Goal: Transaction & Acquisition: Purchase product/service

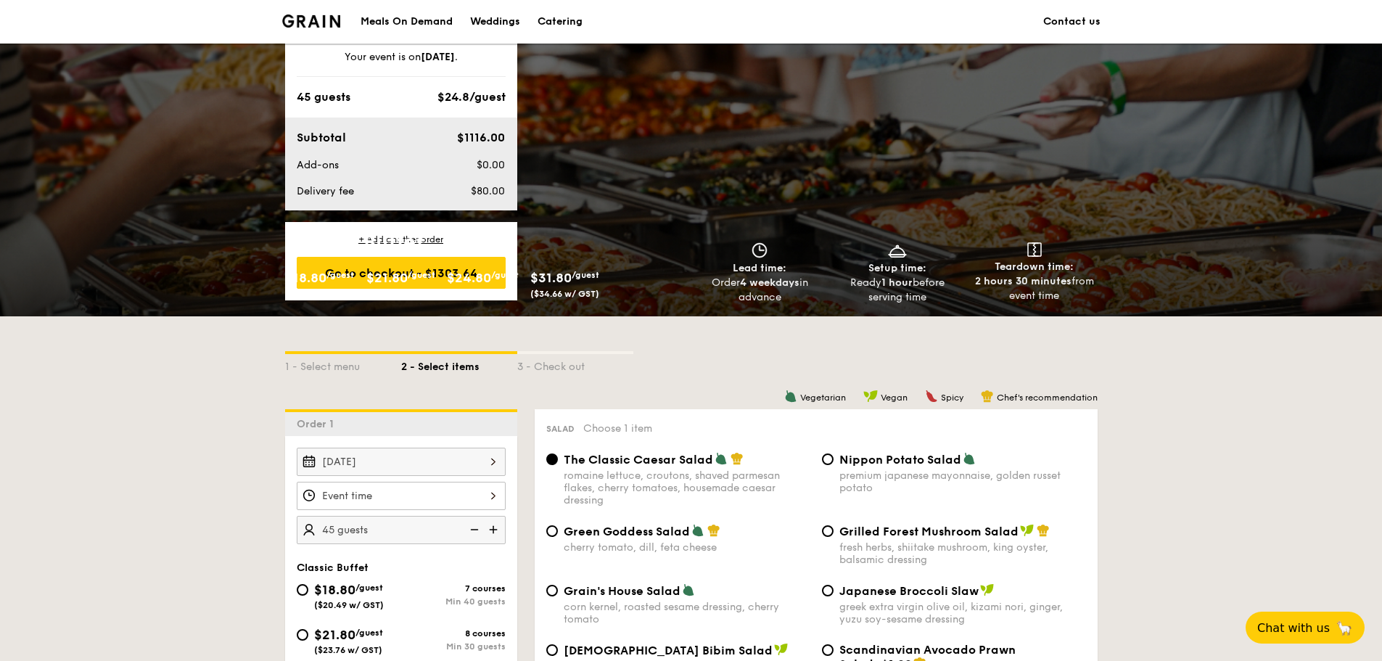
scroll to position [2055, 0]
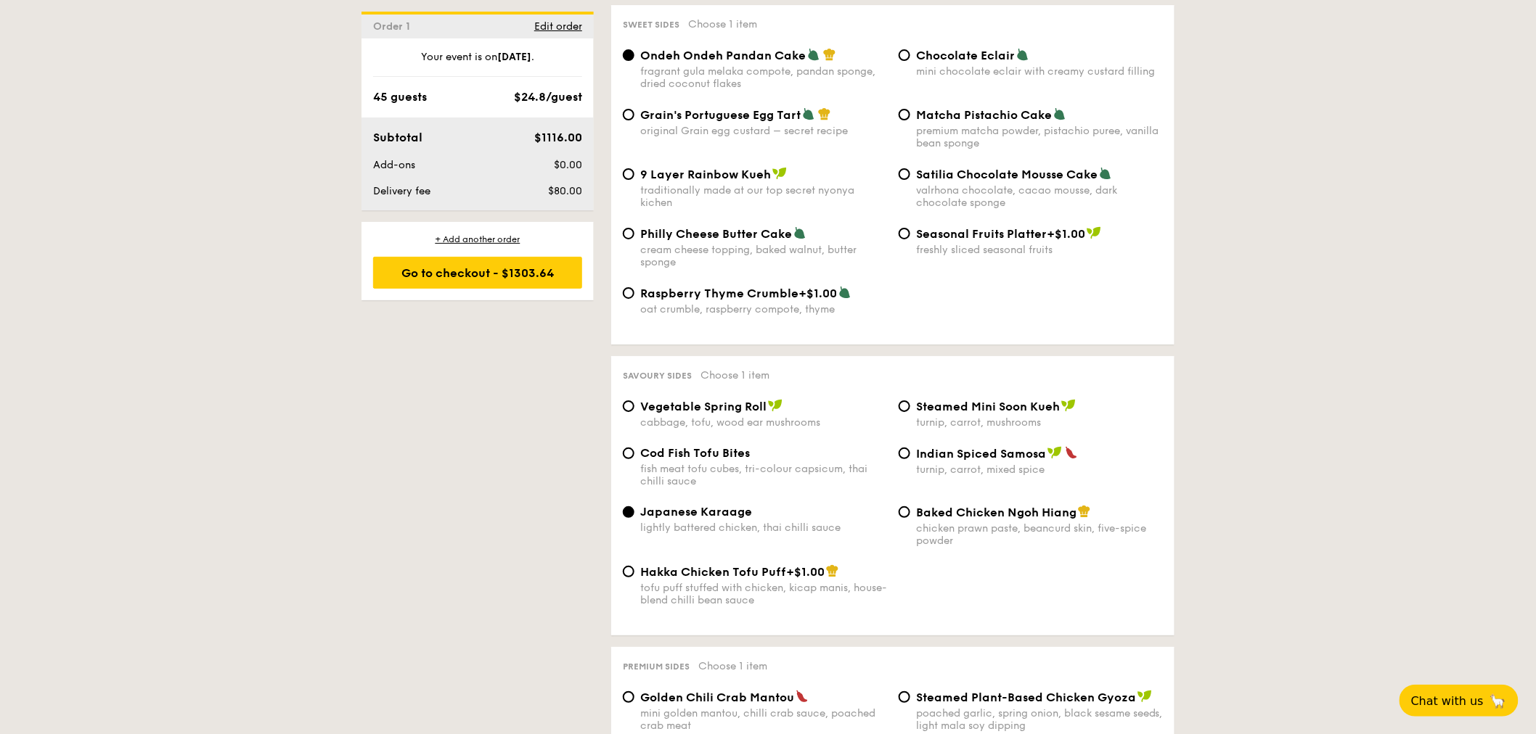
scroll to position [2338, 0]
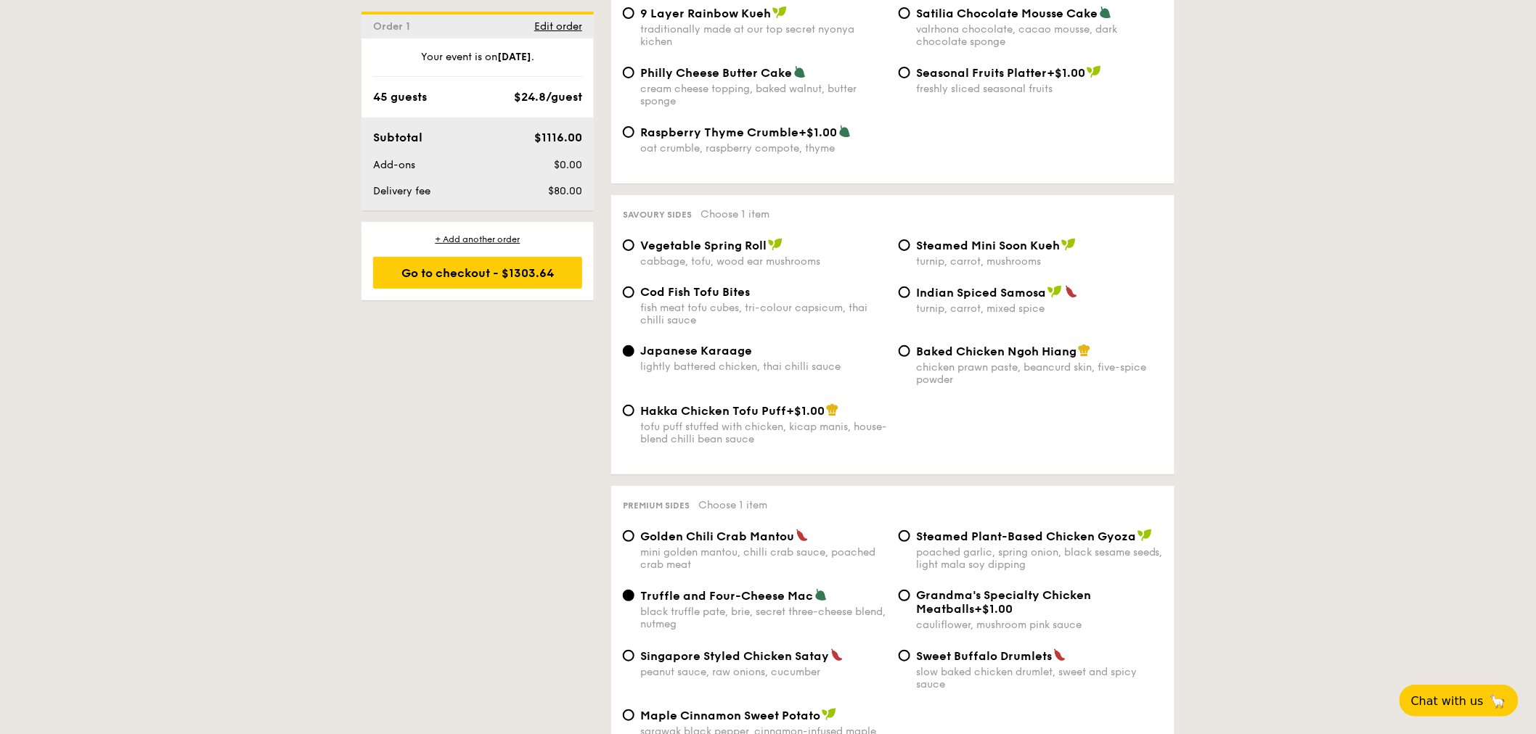
click at [639, 327] on div "Cod Fish Tofu Bites fish meat tofu cubes, tri-colour capsicum, thai chilli sauce" at bounding box center [755, 305] width 276 height 41
click at [632, 298] on input "Cod Fish Tofu Bites fish meat tofu cubes, tri-colour capsicum, thai chilli sauce" at bounding box center [629, 293] width 12 height 12
radio input "true"
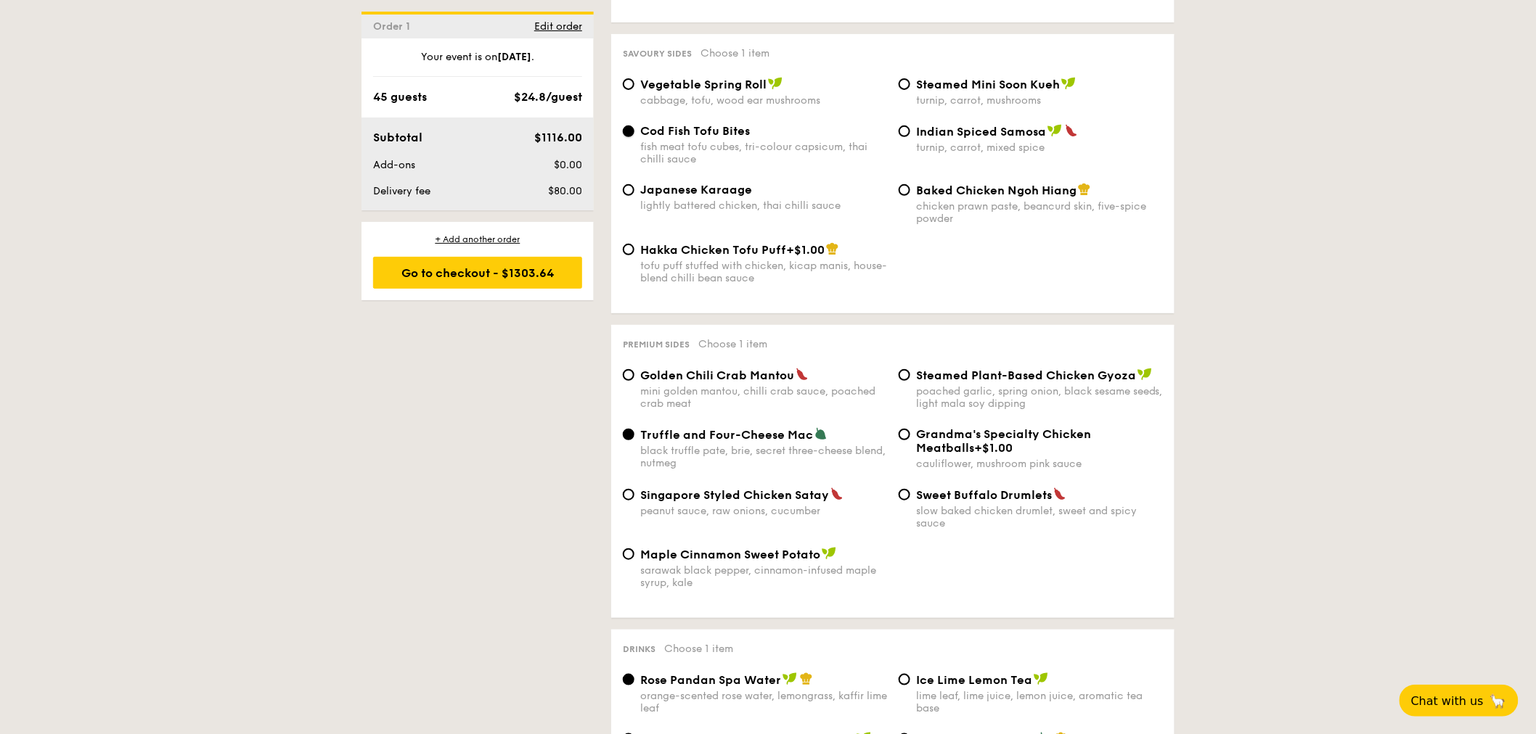
scroll to position [2580, 0]
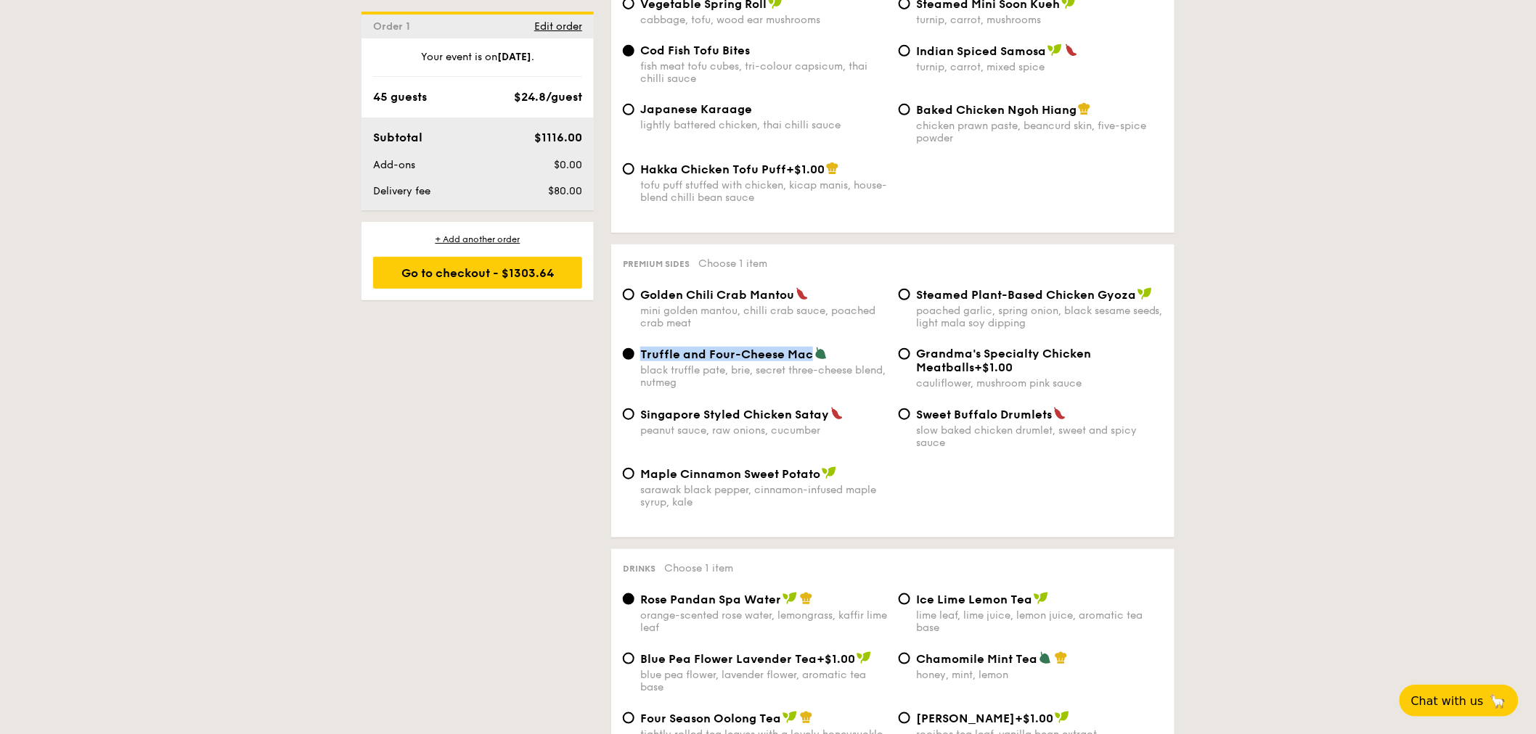
drag, startPoint x: 639, startPoint y: 402, endPoint x: 808, endPoint y: 400, distance: 168.4
click at [808, 389] on div "Truffle and Four-Cheese Mac black truffle [PERSON_NAME], secret three-cheese bl…" at bounding box center [755, 368] width 276 height 42
copy span "Truffle and Four-Cheese Mac"
click at [1026, 467] on div "Singapore Styled Chicken Satay peanut sauce, raw onions, cucumber Sweet Buffalo…" at bounding box center [893, 437] width 552 height 60
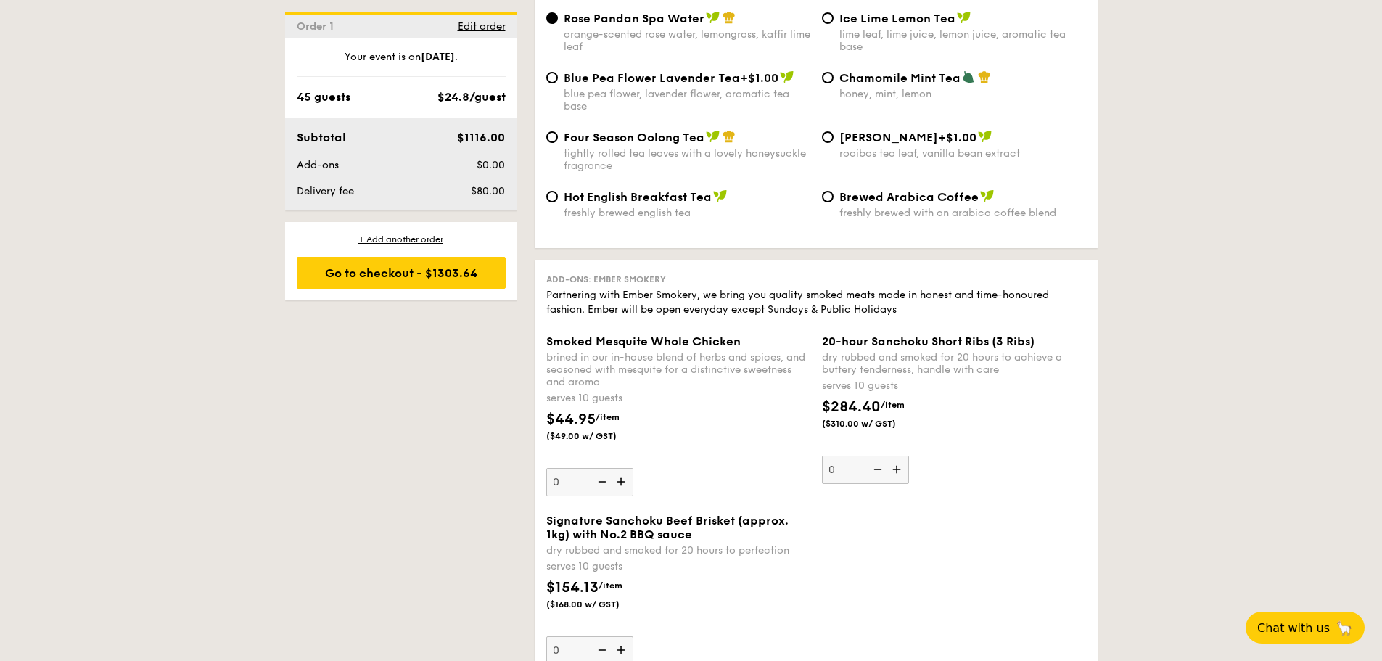
scroll to position [3451, 0]
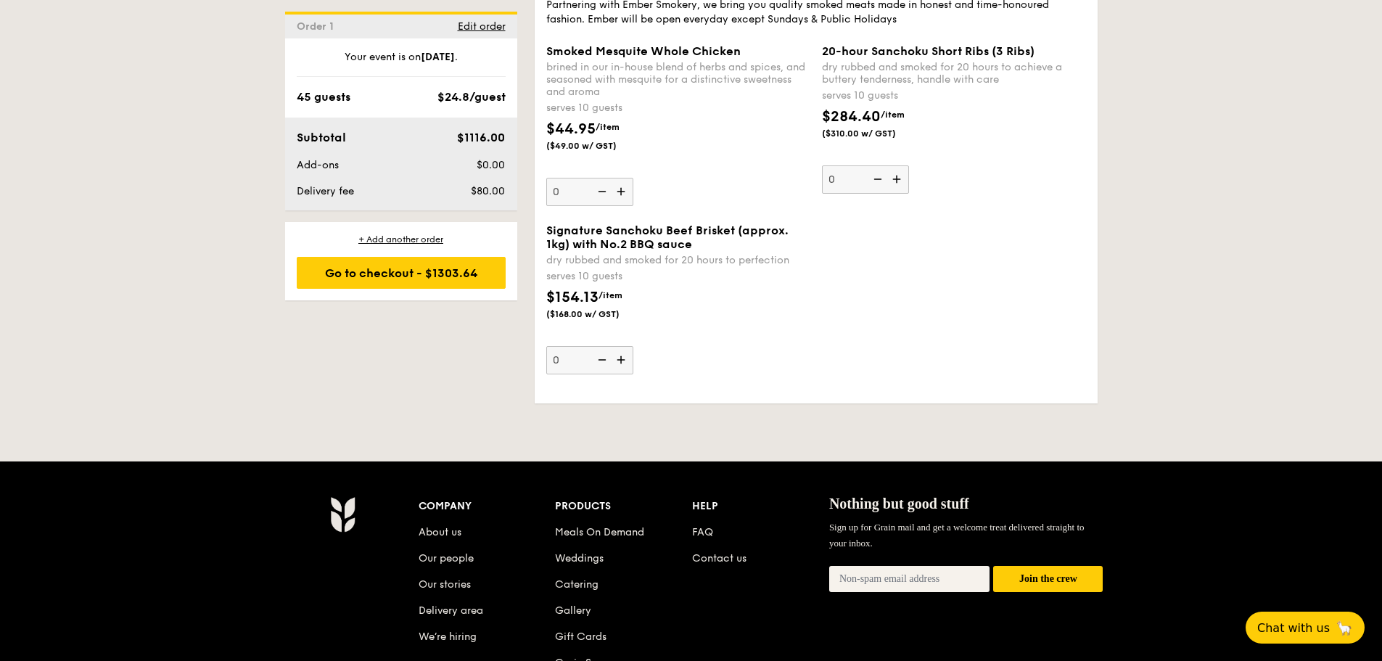
drag, startPoint x: 401, startPoint y: 276, endPoint x: 631, endPoint y: 239, distance: 233.7
click at [401, 276] on div "Go to checkout - $1303.64" at bounding box center [401, 273] width 209 height 32
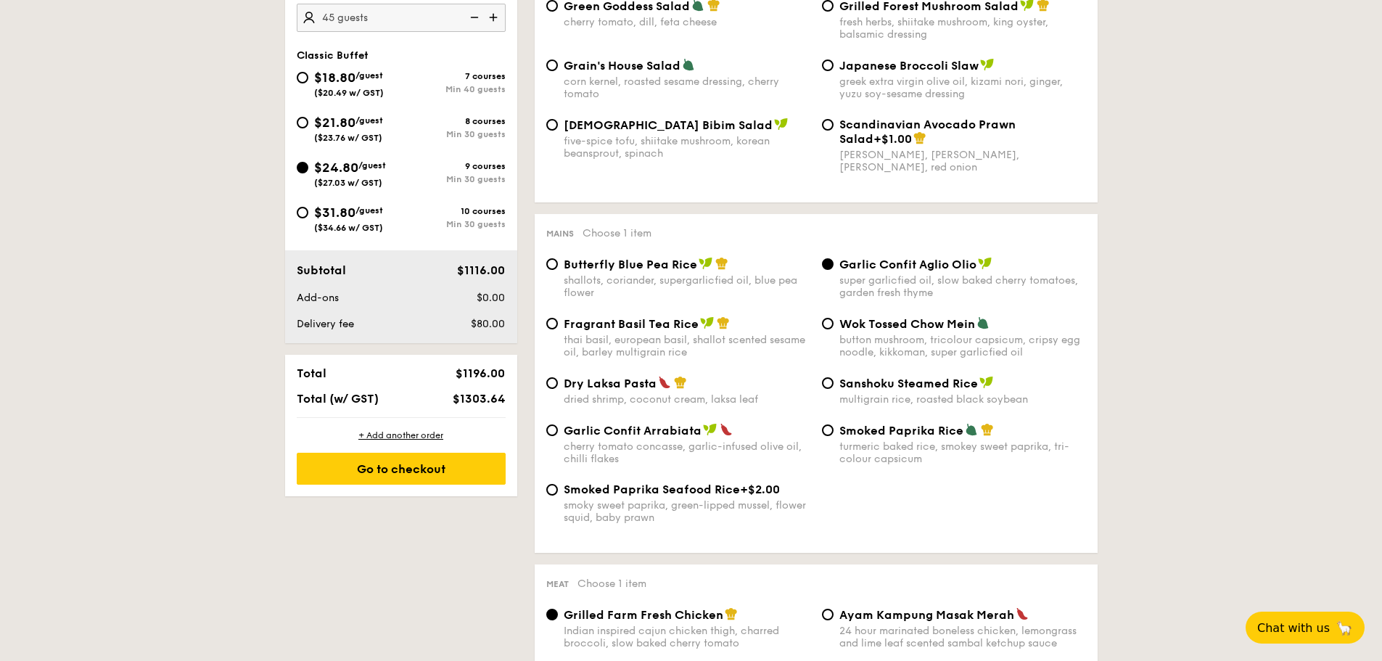
scroll to position [388, 0]
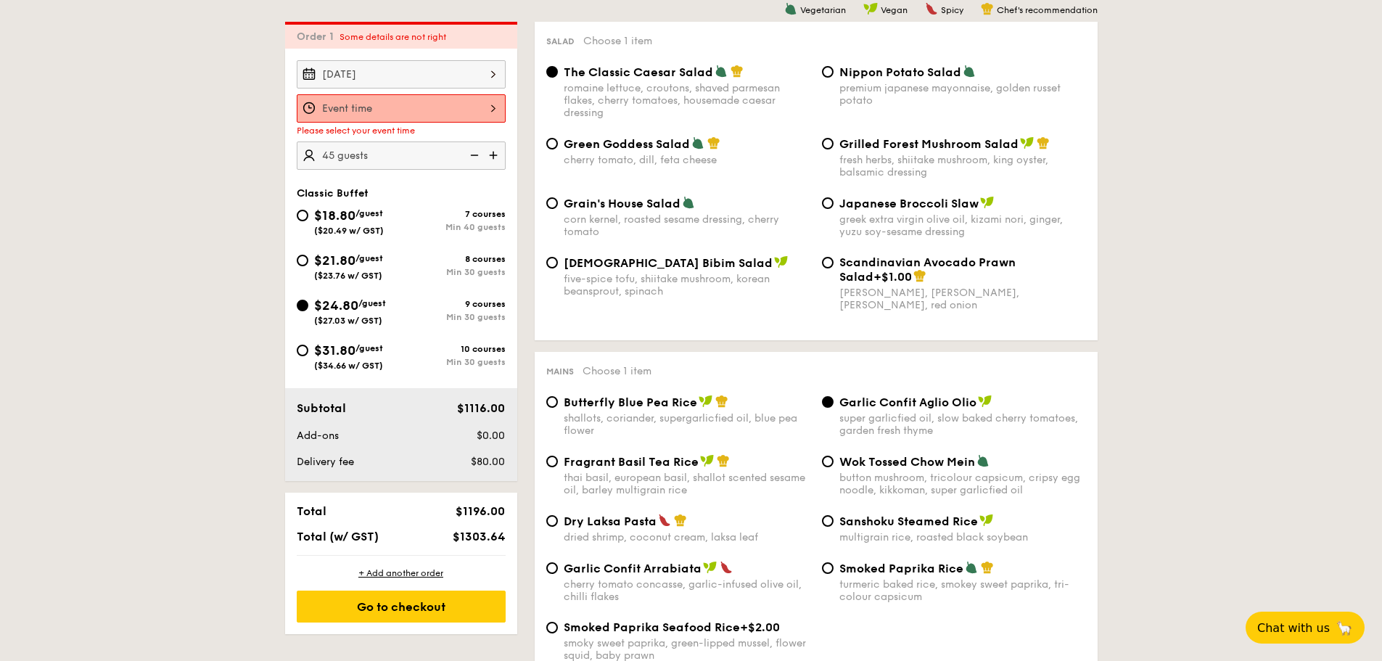
click at [441, 111] on div at bounding box center [401, 108] width 209 height 28
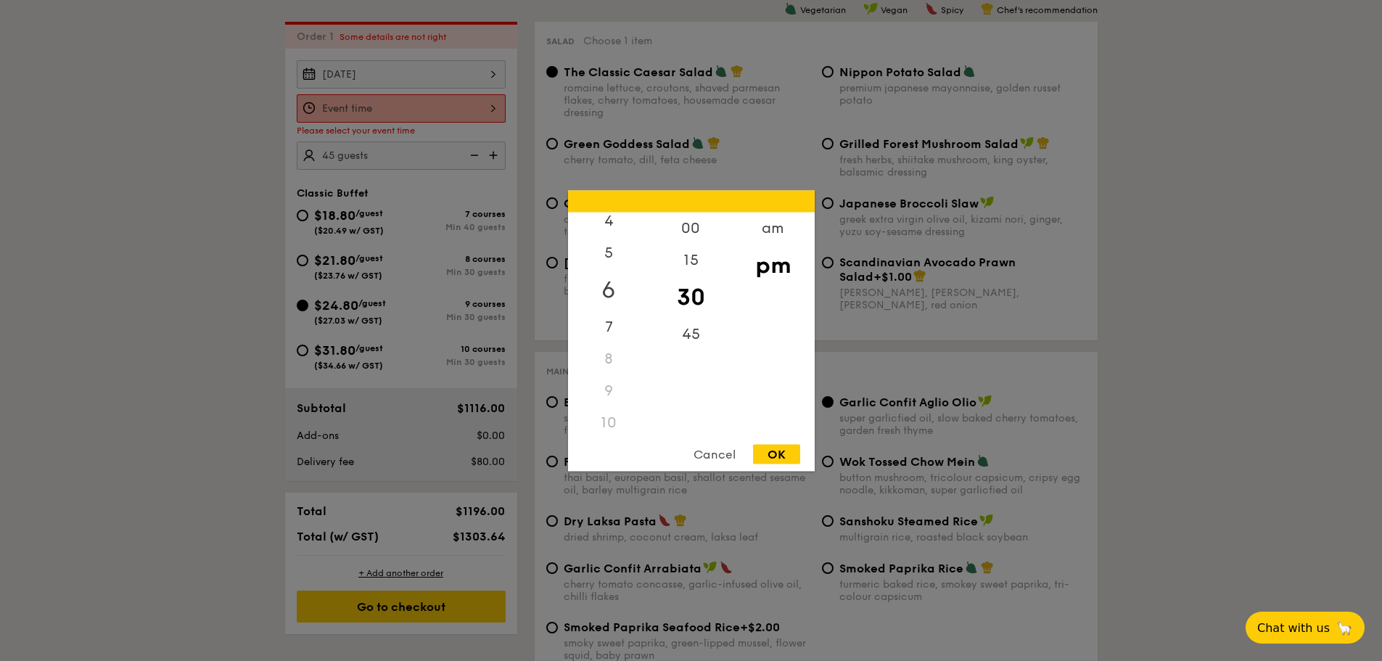
click at [613, 290] on div "6" at bounding box center [609, 290] width 82 height 42
click at [692, 230] on div "00" at bounding box center [691, 233] width 82 height 42
click at [786, 455] on div "OK" at bounding box center [776, 454] width 47 height 20
type input "6:00PM"
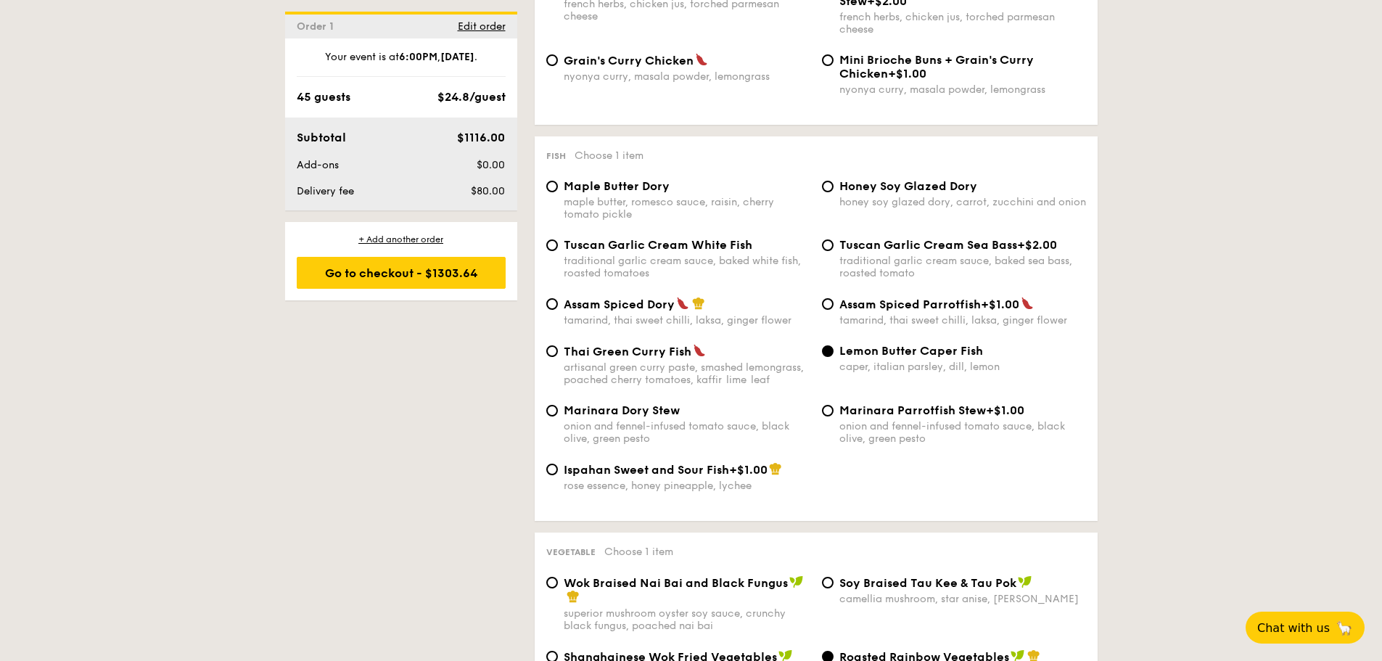
scroll to position [1621, 0]
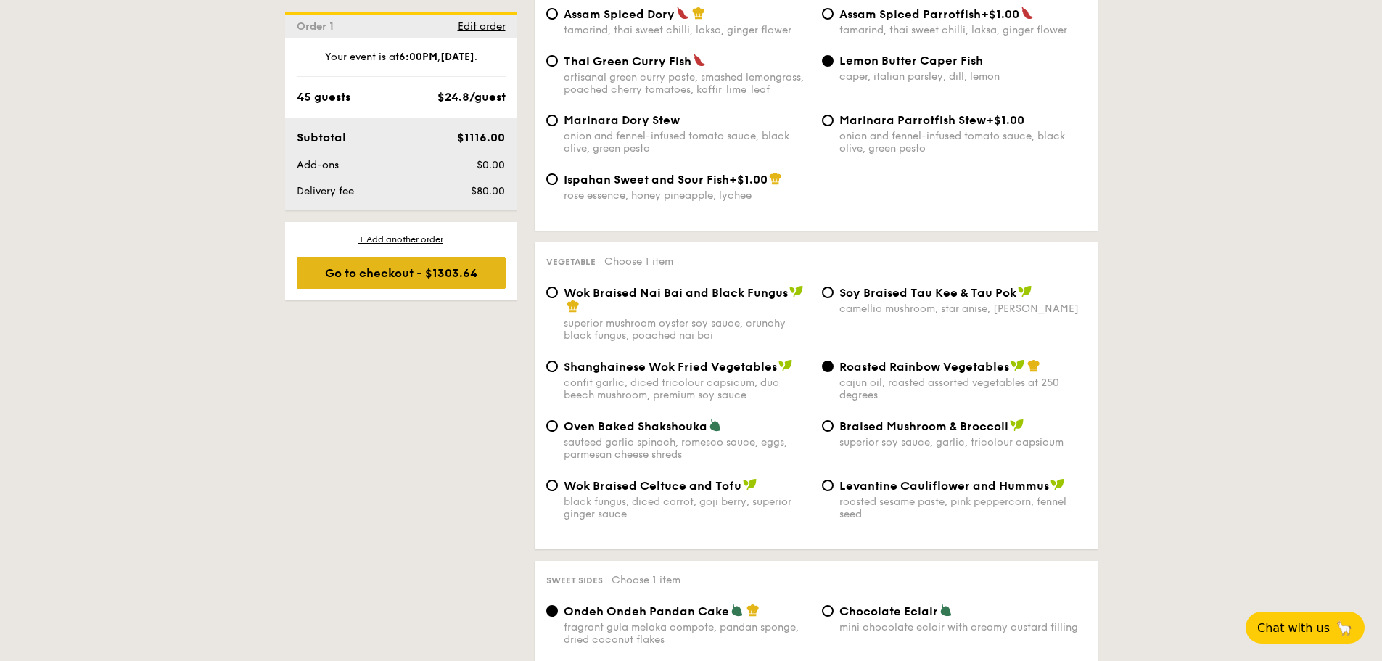
click at [459, 274] on div "Go to checkout - $1303.64" at bounding box center [401, 273] width 209 height 32
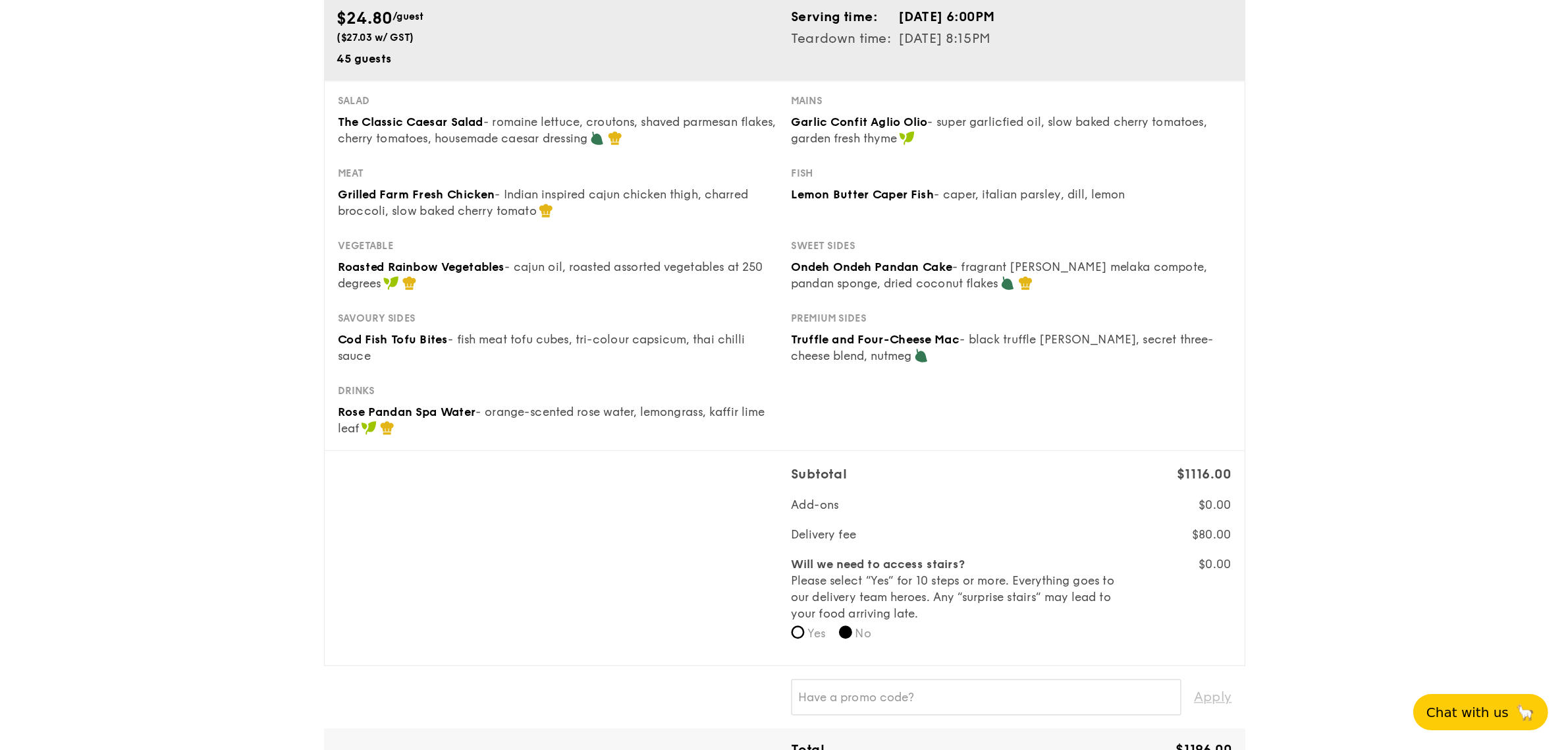
scroll to position [198, 0]
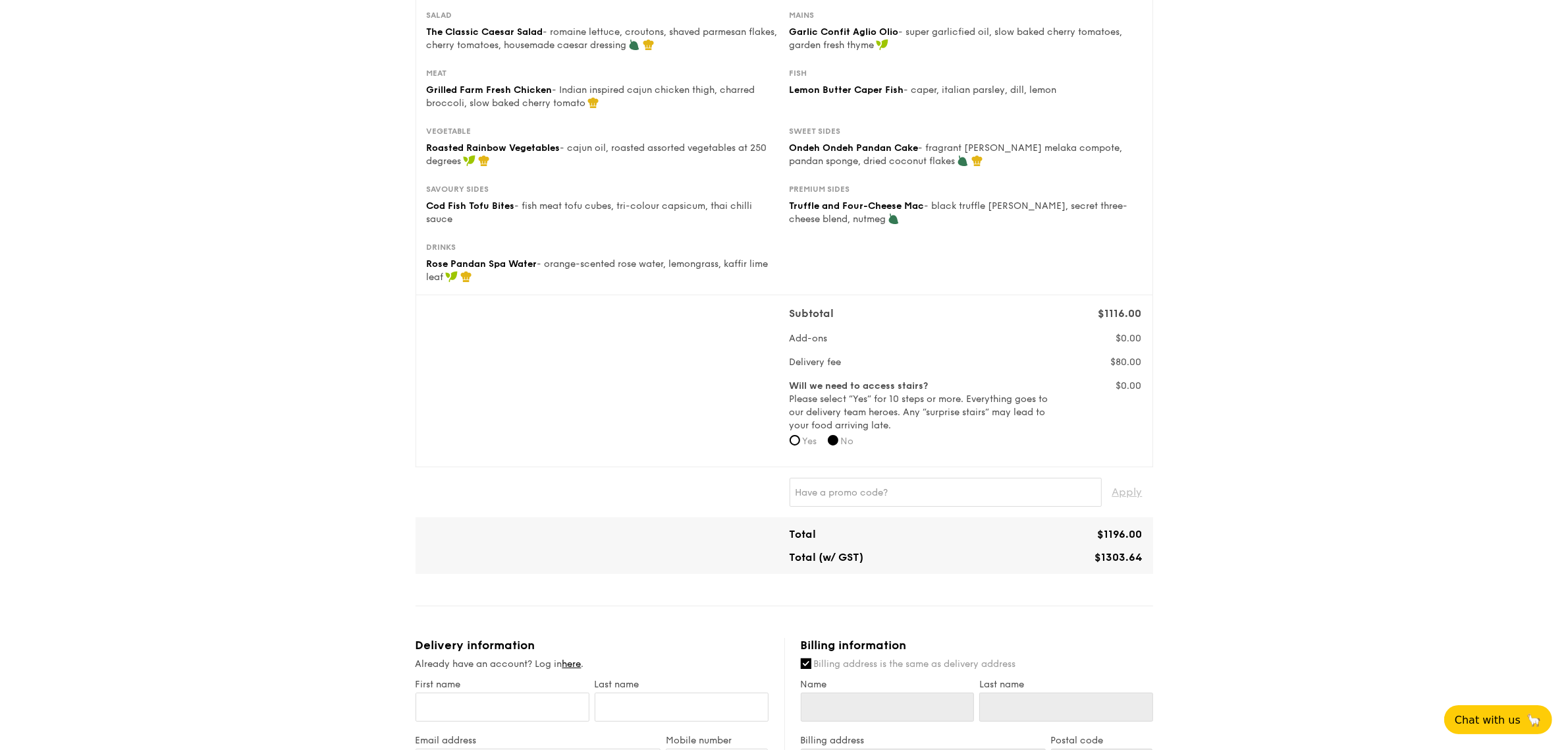
drag, startPoint x: 1074, startPoint y: 0, endPoint x: 1238, endPoint y: 386, distance: 419.4
click at [1238, 386] on div "1 - Select menu 2 - Select items 3 - Check out Classic Buffet $24.80 /guest ($2…" at bounding box center [784, 568] width 1568 height 1534
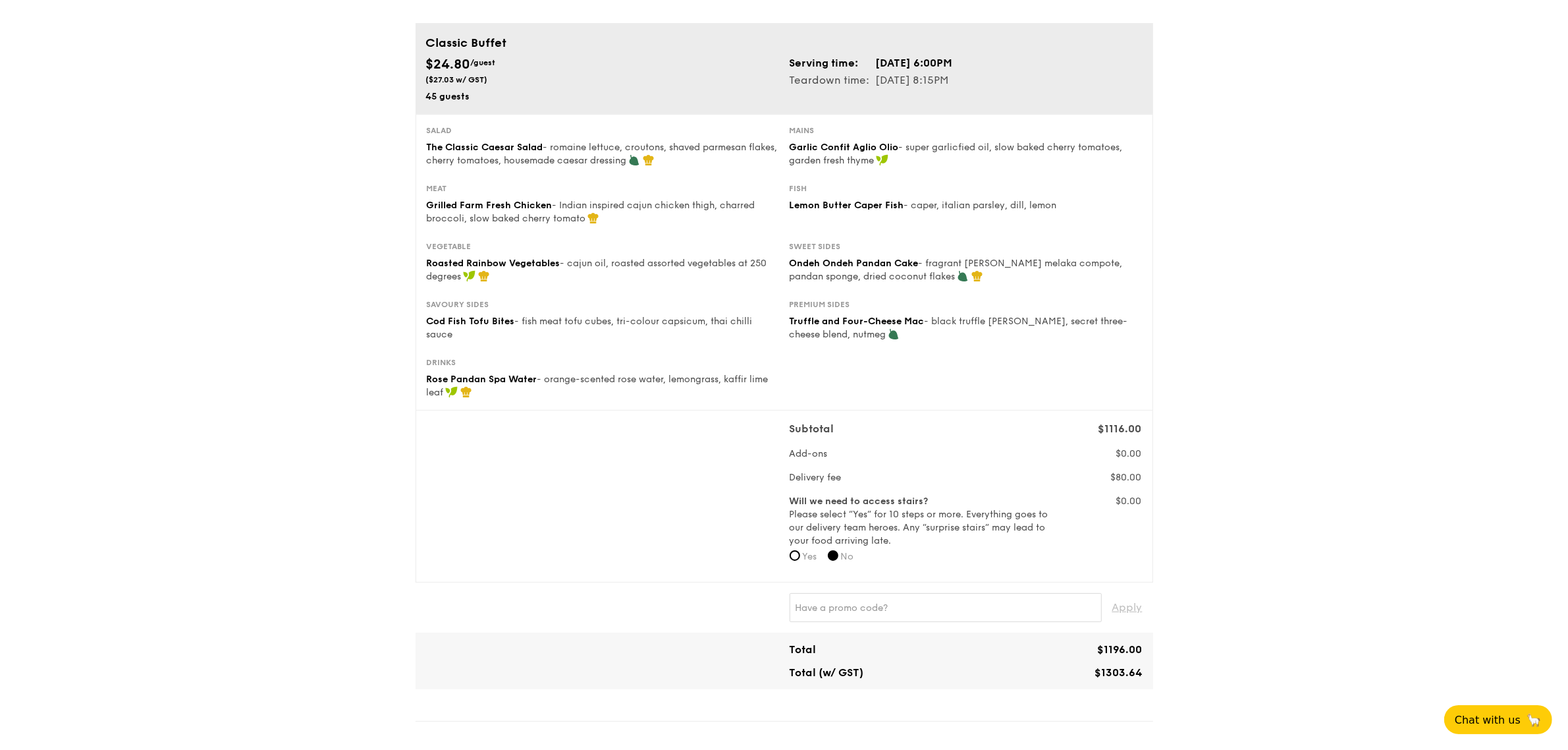
scroll to position [0, 0]
